Goal: Transaction & Acquisition: Purchase product/service

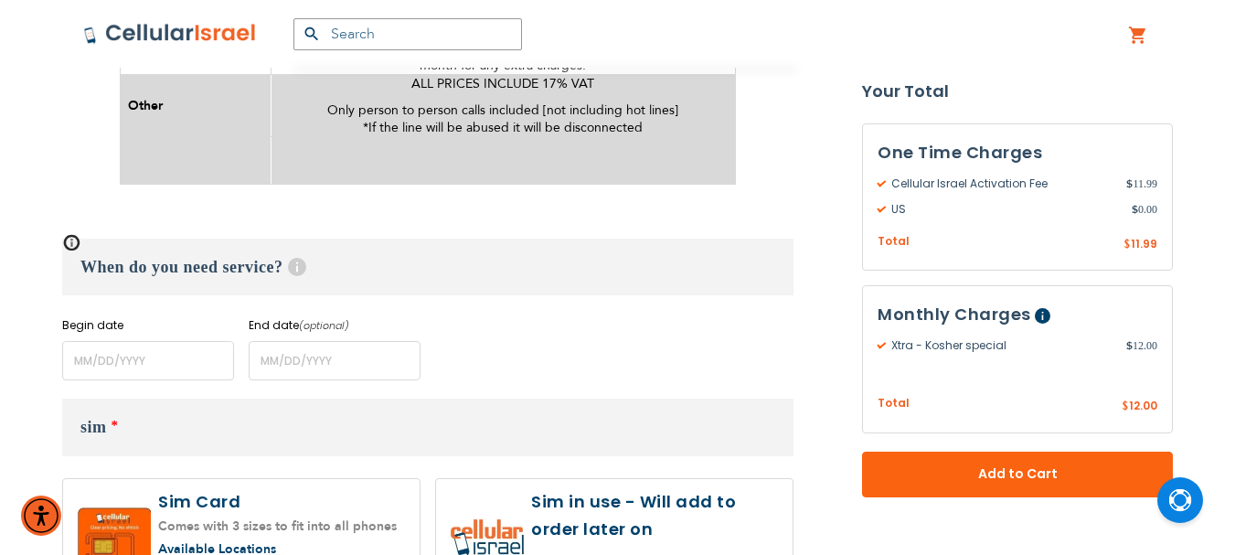
scroll to position [1279, 0]
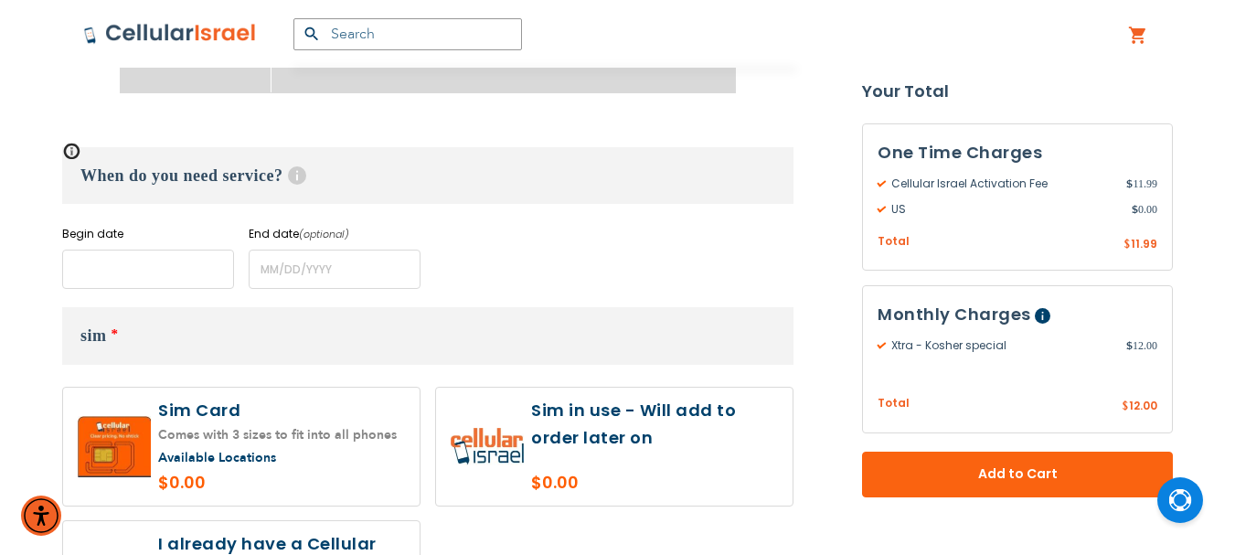
click at [86, 249] on input "name" at bounding box center [148, 268] width 172 height 39
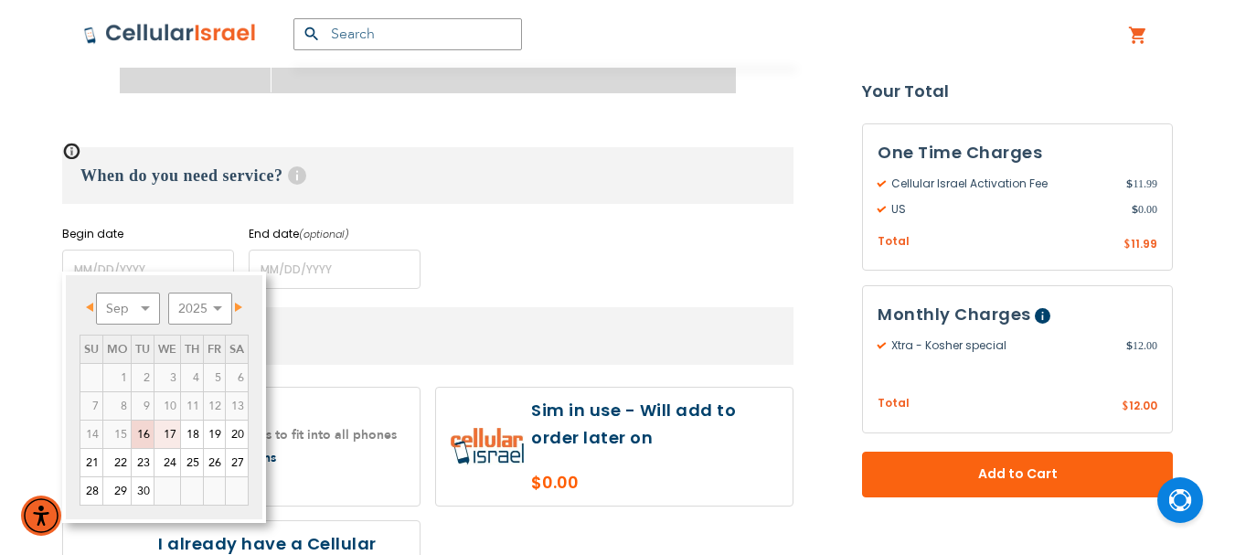
click at [167, 428] on link "17" at bounding box center [167, 433] width 26 height 27
type input "[DATE]"
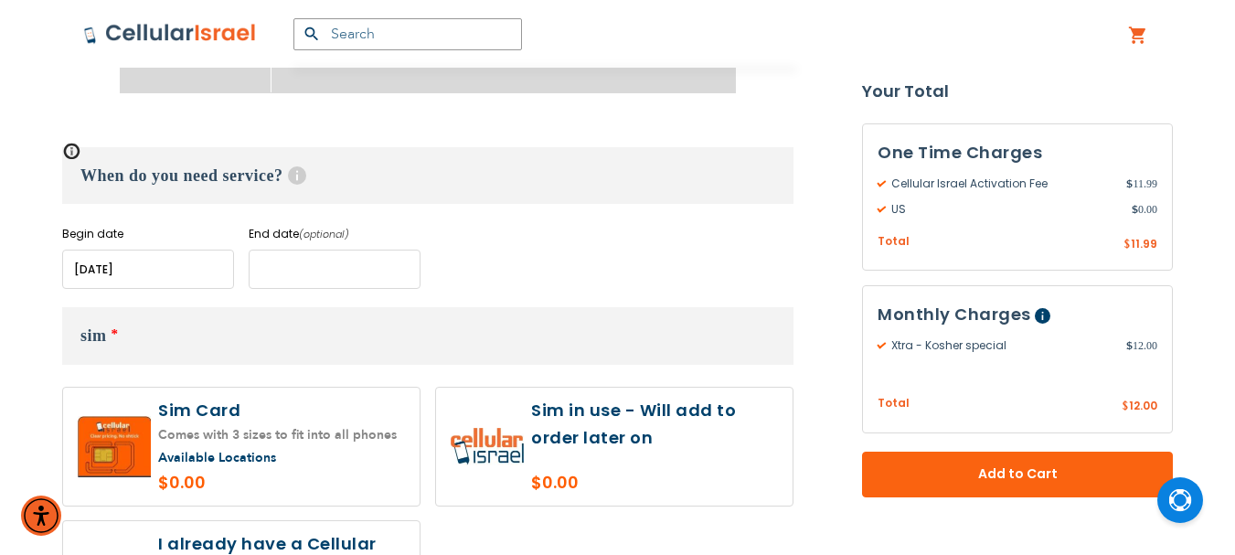
click at [312, 249] on input "name" at bounding box center [335, 268] width 172 height 39
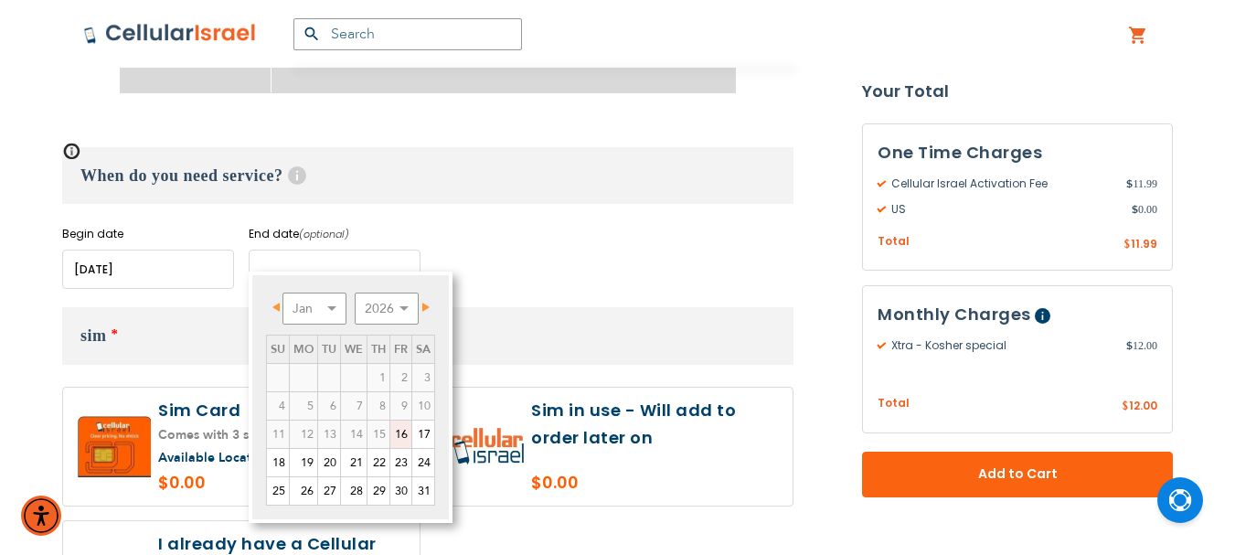
click at [276, 261] on input "name" at bounding box center [335, 268] width 172 height 39
click at [524, 201] on div "When do you need service? Help Begin date Please enter Start Date End date (opt…" at bounding box center [427, 218] width 731 height 142
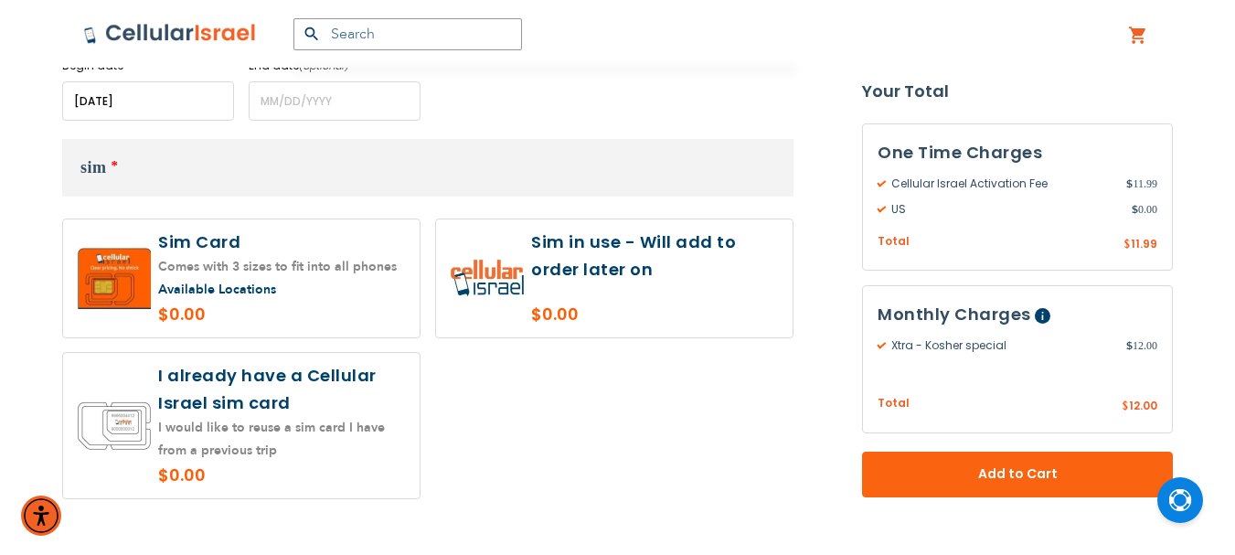
scroll to position [1462, 0]
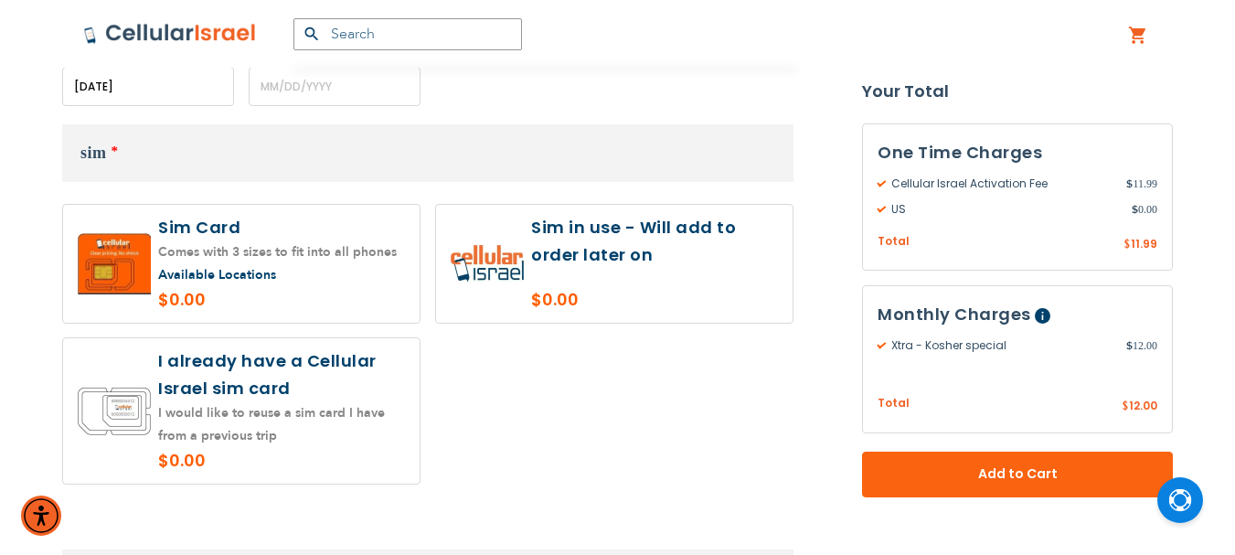
click at [321, 270] on label at bounding box center [241, 264] width 356 height 118
radio input "true"
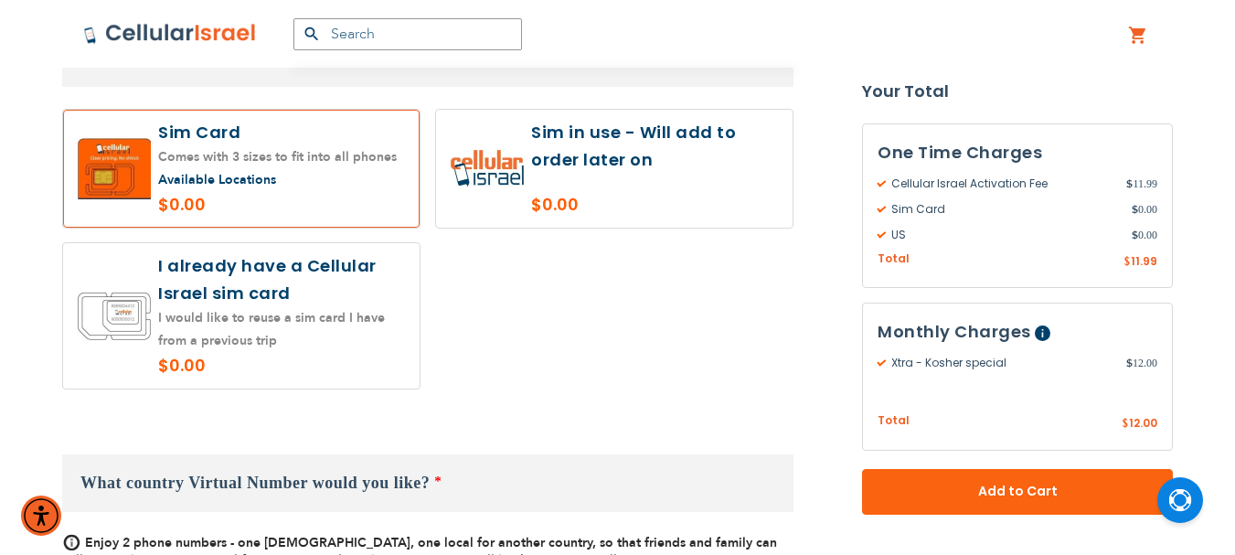
scroll to position [1553, 0]
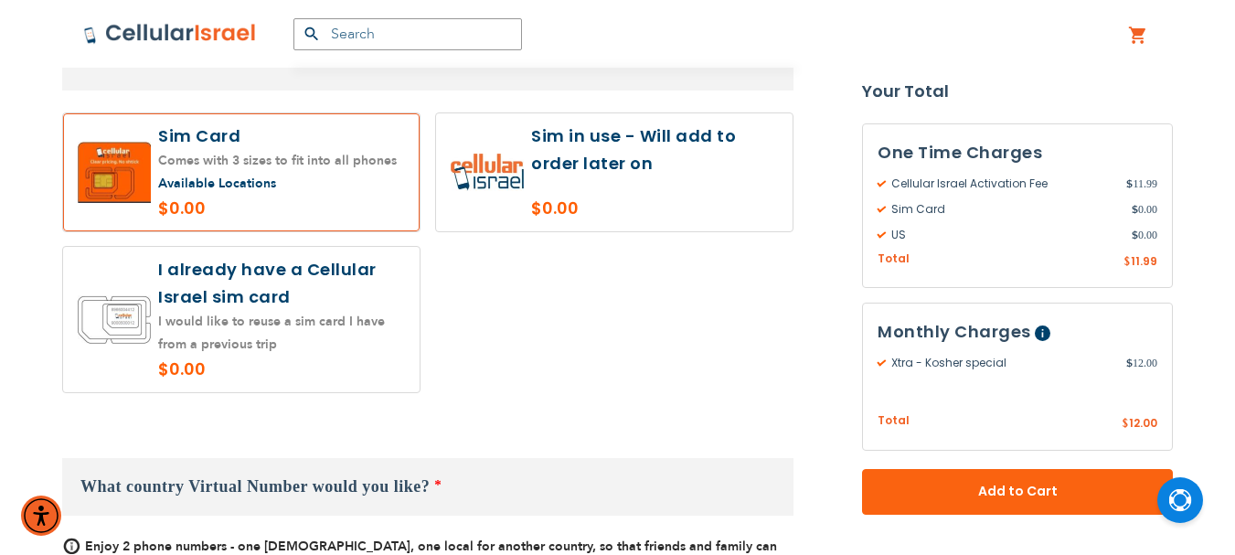
click at [328, 288] on label at bounding box center [241, 319] width 356 height 145
radio input "true"
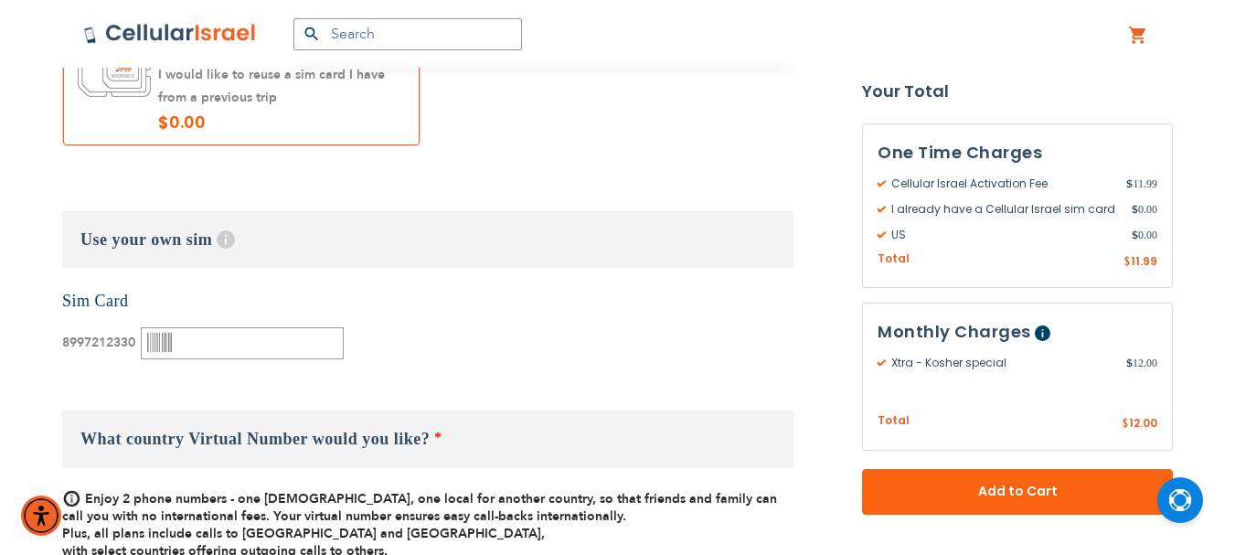
scroll to position [1828, 0]
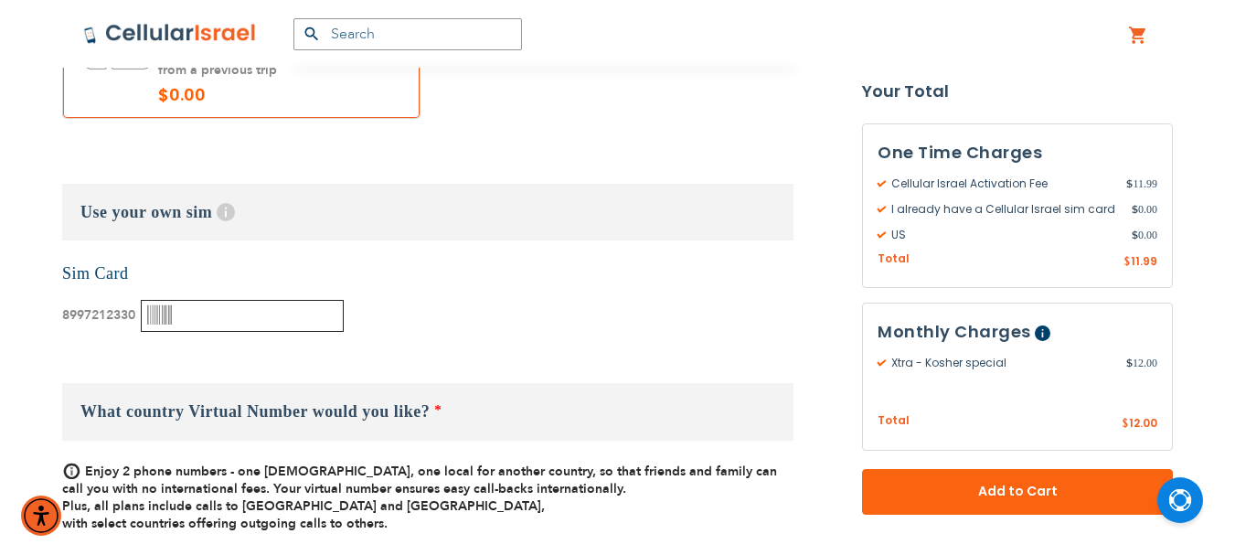
click at [188, 300] on input "text" at bounding box center [242, 316] width 203 height 32
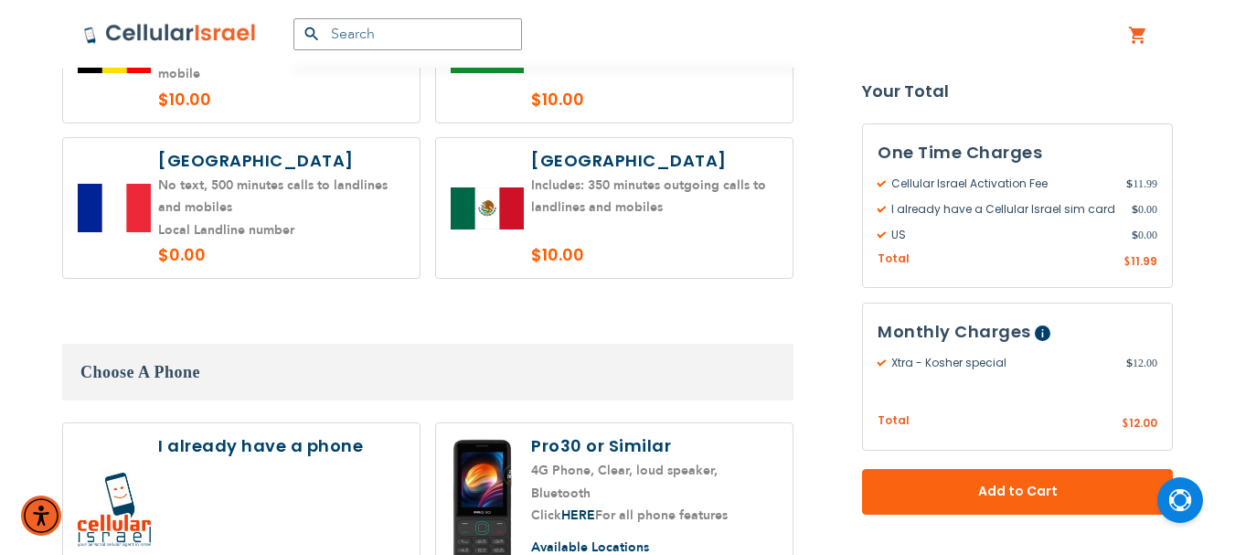
scroll to position [2741, 0]
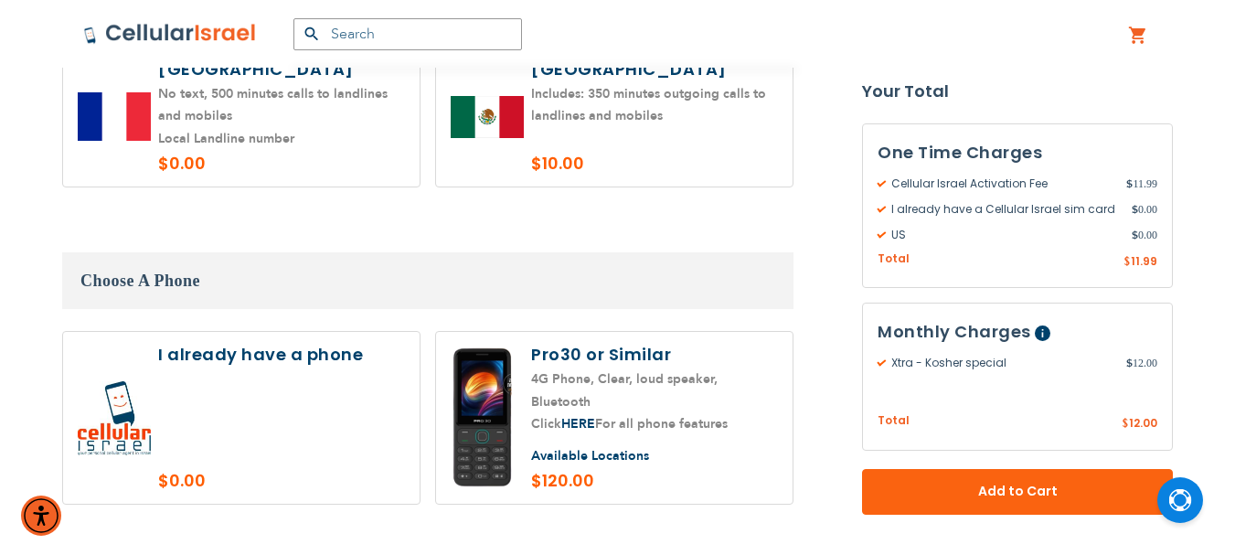
type input "000413054"
click at [292, 394] on label at bounding box center [241, 418] width 356 height 172
radio input "true"
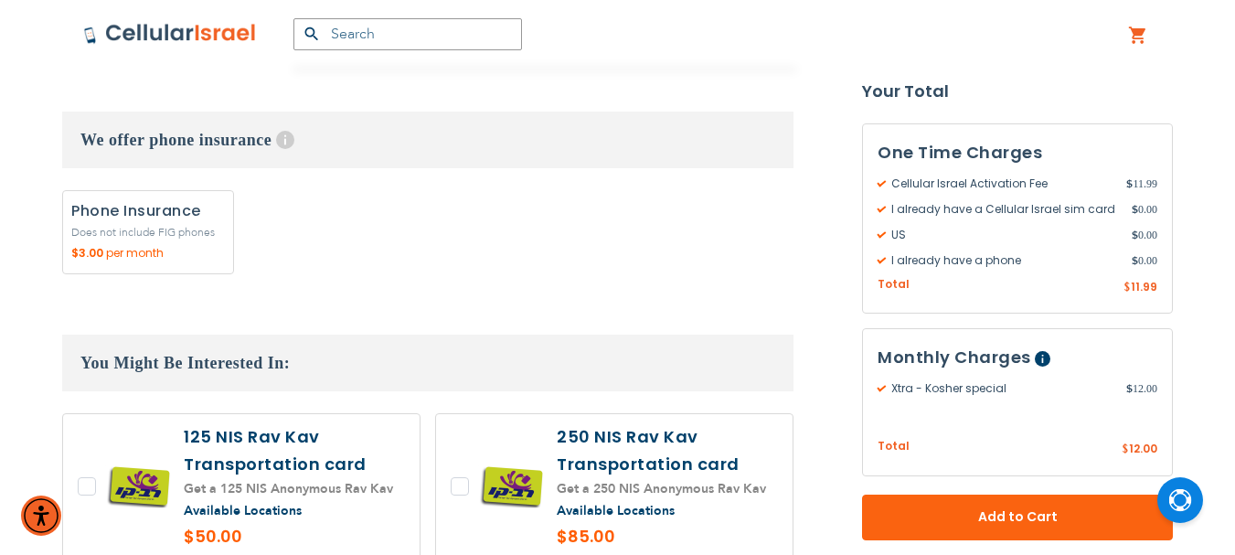
scroll to position [3381, 0]
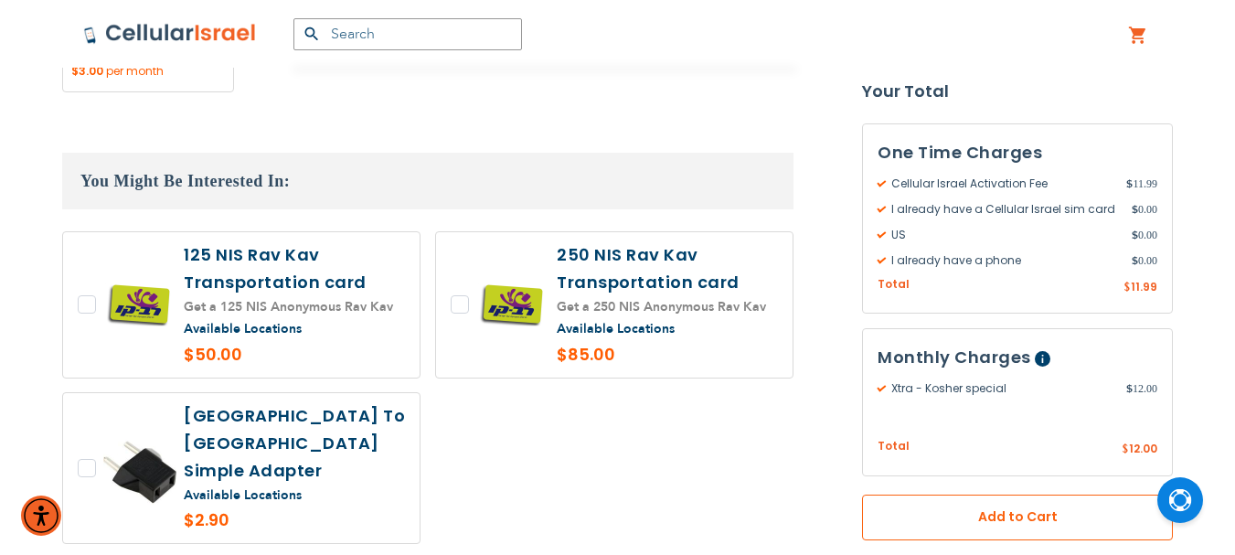
click at [1038, 517] on span "Add to Cart" at bounding box center [1017, 517] width 190 height 19
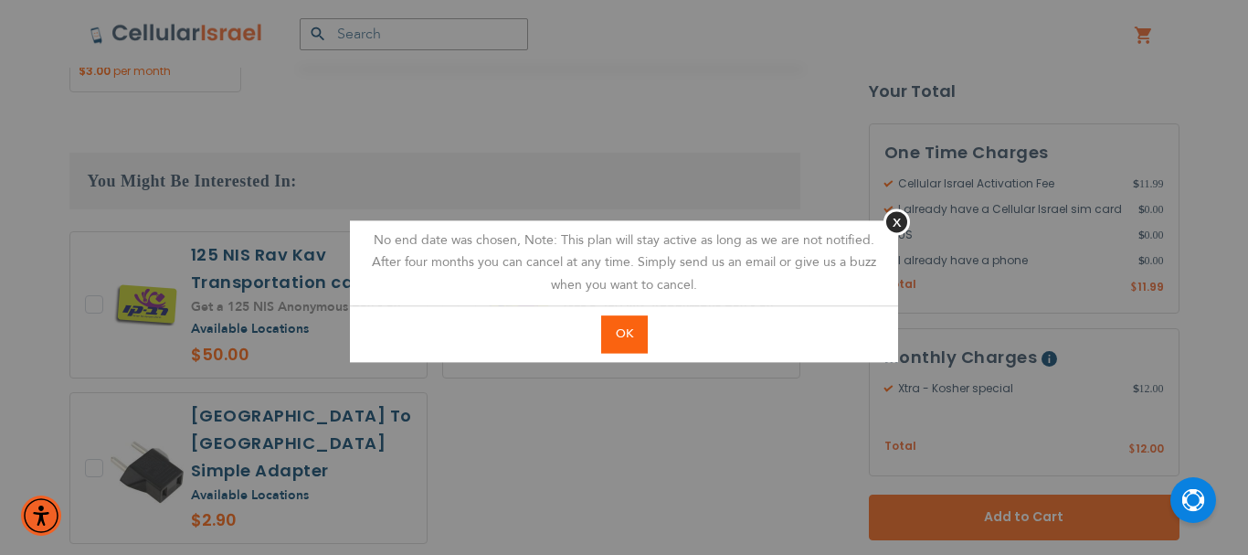
click at [620, 334] on span "OK" at bounding box center [624, 333] width 17 height 16
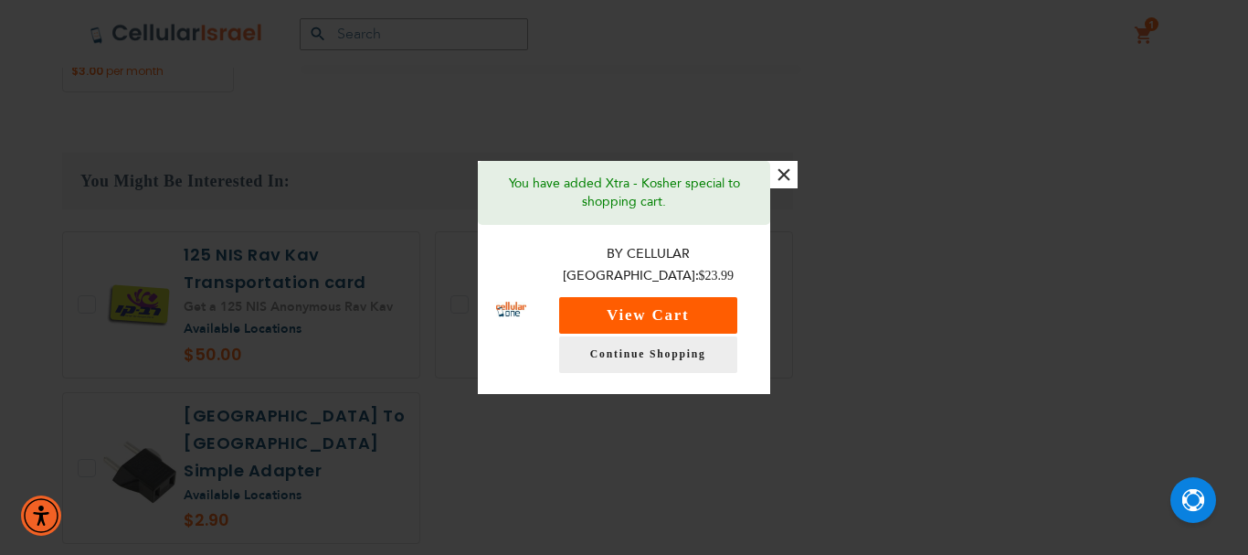
click at [636, 313] on button "View Cart" at bounding box center [648, 315] width 178 height 37
